Goal: Information Seeking & Learning: Find specific page/section

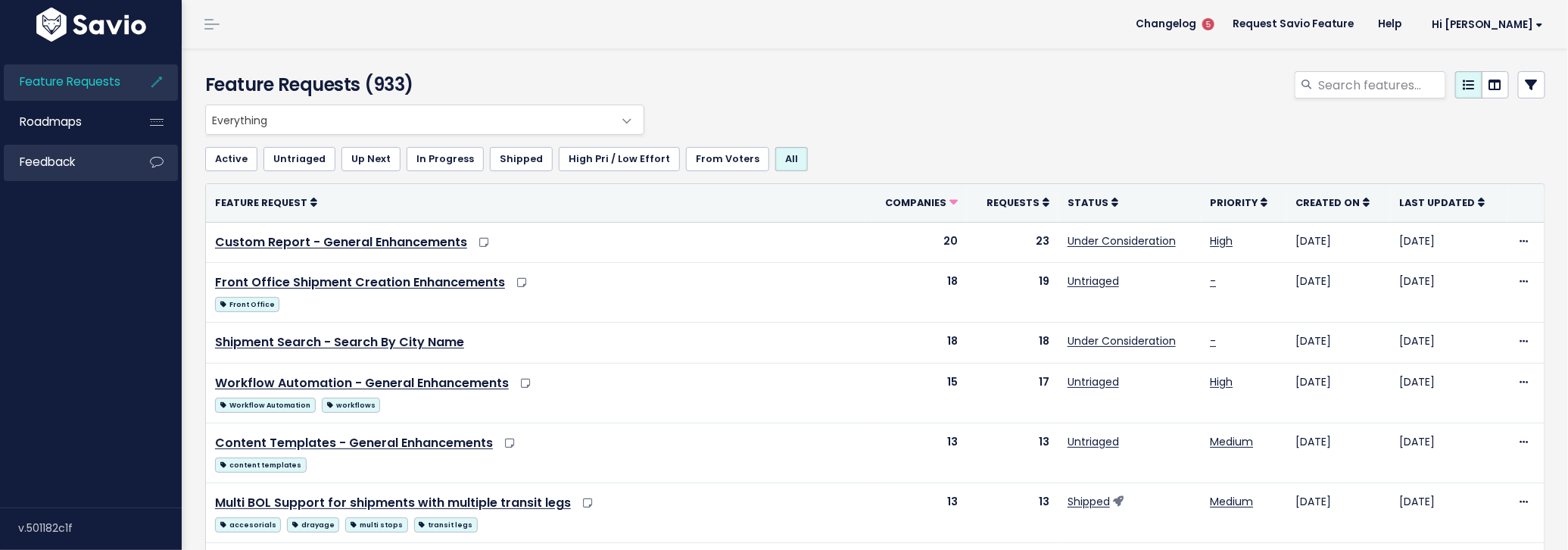
click at [93, 167] on link "Feedback" at bounding box center [65, 162] width 122 height 35
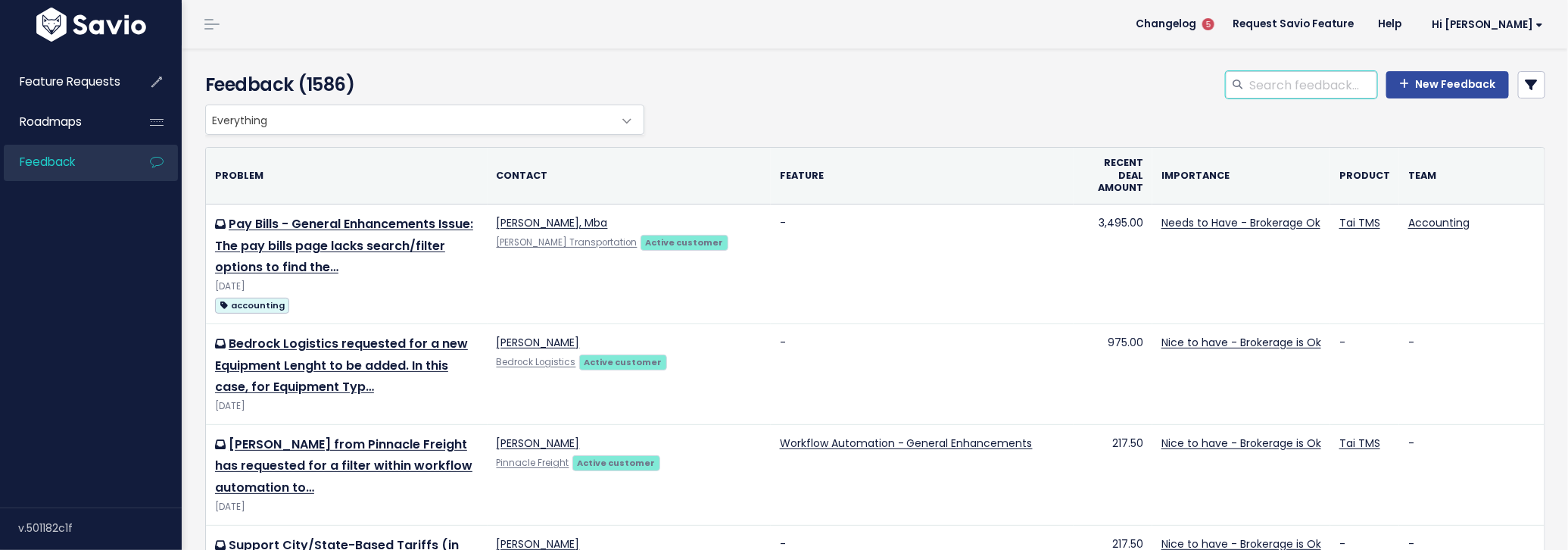
click at [1294, 76] on input "search" at bounding box center [1313, 85] width 129 height 27
type input "carrier history"
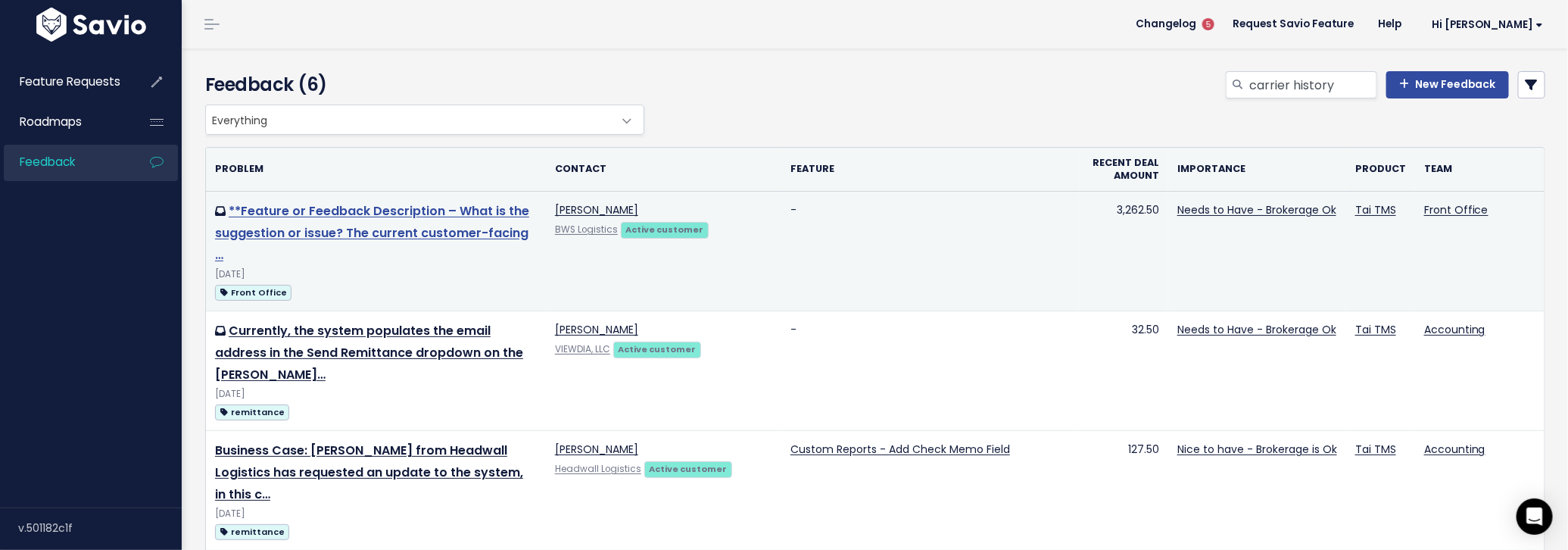
click at [449, 235] on link "**Feature or Feedback Description – What is the suggestion or issue? The curren…" at bounding box center [372, 233] width 314 height 61
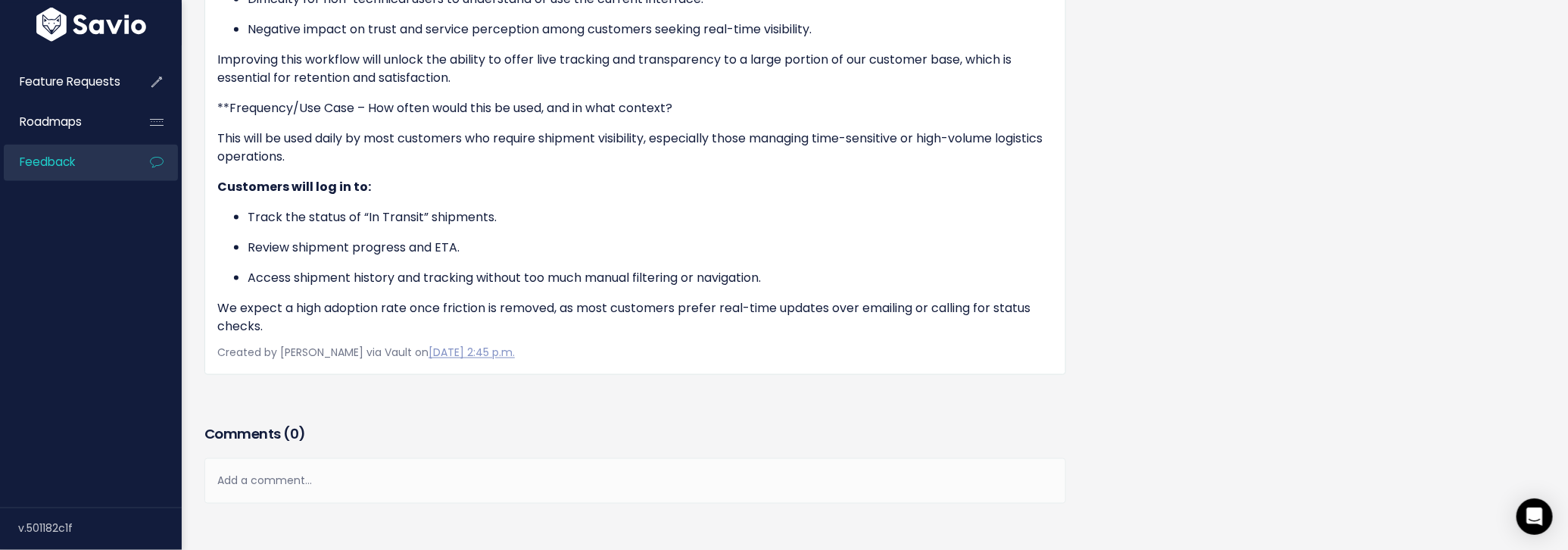
scroll to position [1084, 0]
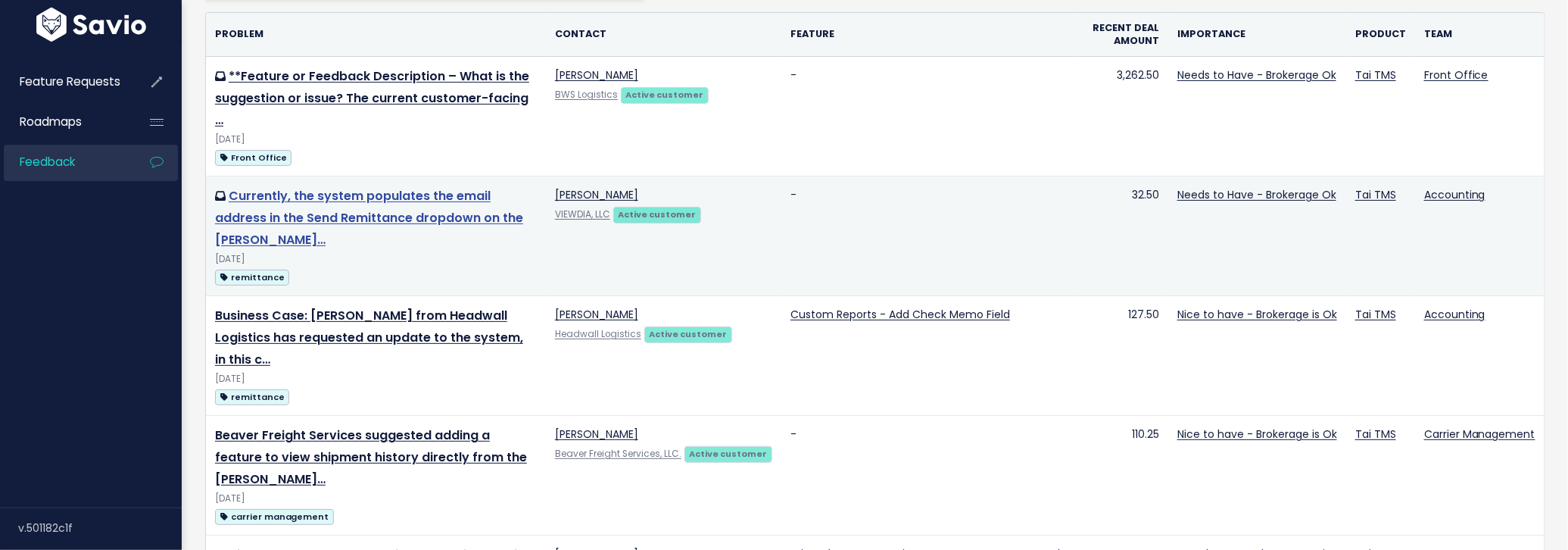
scroll to position [230, 0]
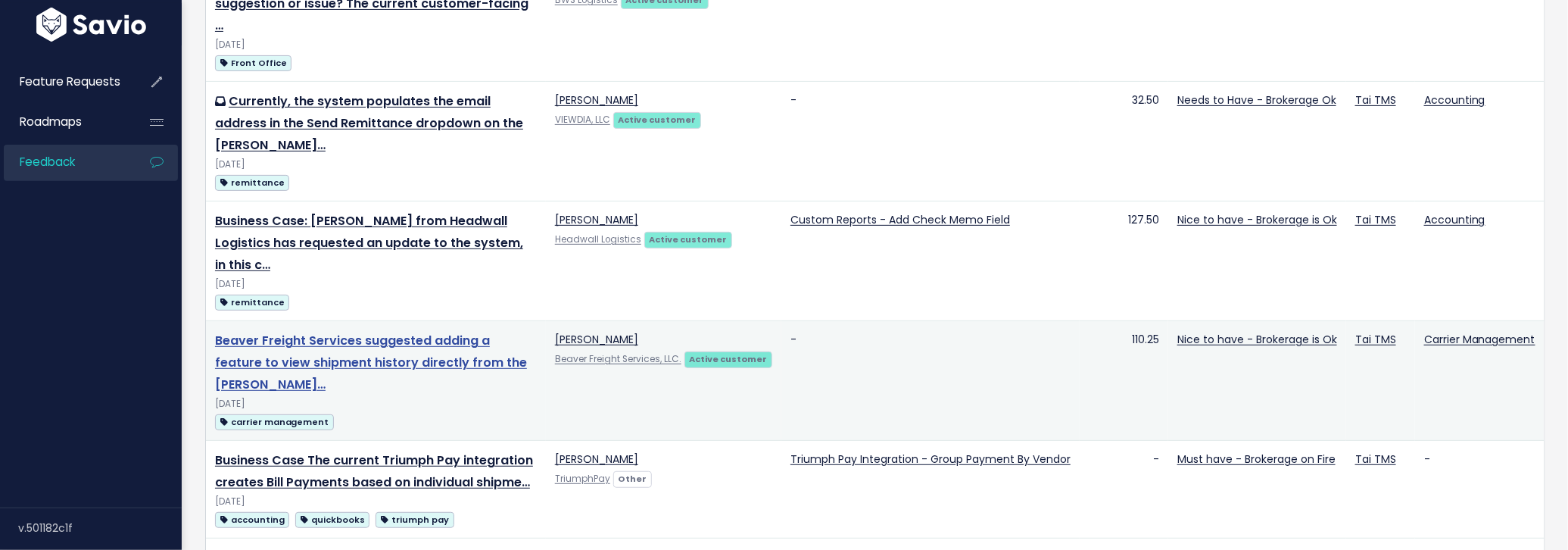
click at [393, 332] on link "Beaver Freight Services suggested adding a feature to view shipment history dir…" at bounding box center [370, 362] width 312 height 61
